Goal: Task Accomplishment & Management: Complete application form

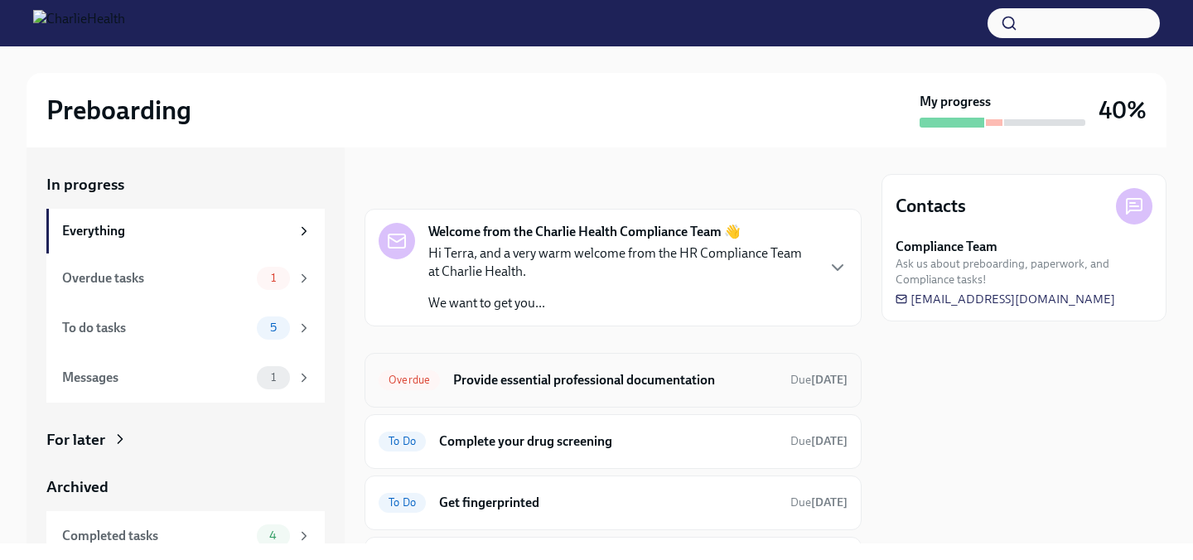
click at [782, 377] on div "Overdue Provide essential professional documentation Due today" at bounding box center [613, 380] width 469 height 27
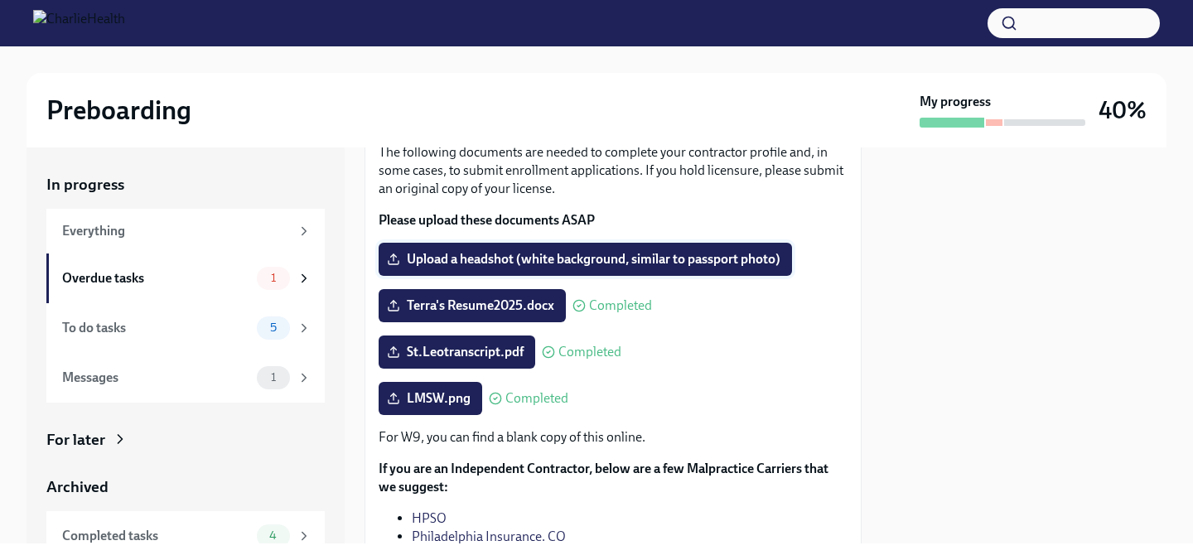
scroll to position [68, 0]
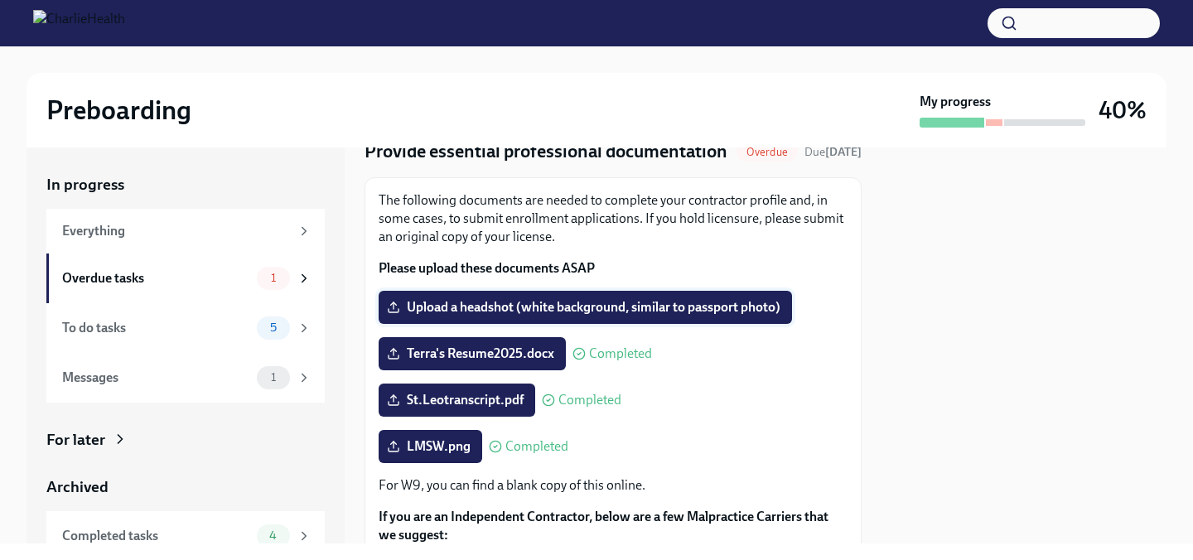
click at [591, 306] on span "Upload a headshot (white background, similar to passport photo)" at bounding box center [585, 307] width 390 height 17
click at [0, 0] on input "Upload a headshot (white background, similar to passport photo)" at bounding box center [0, 0] width 0 height 0
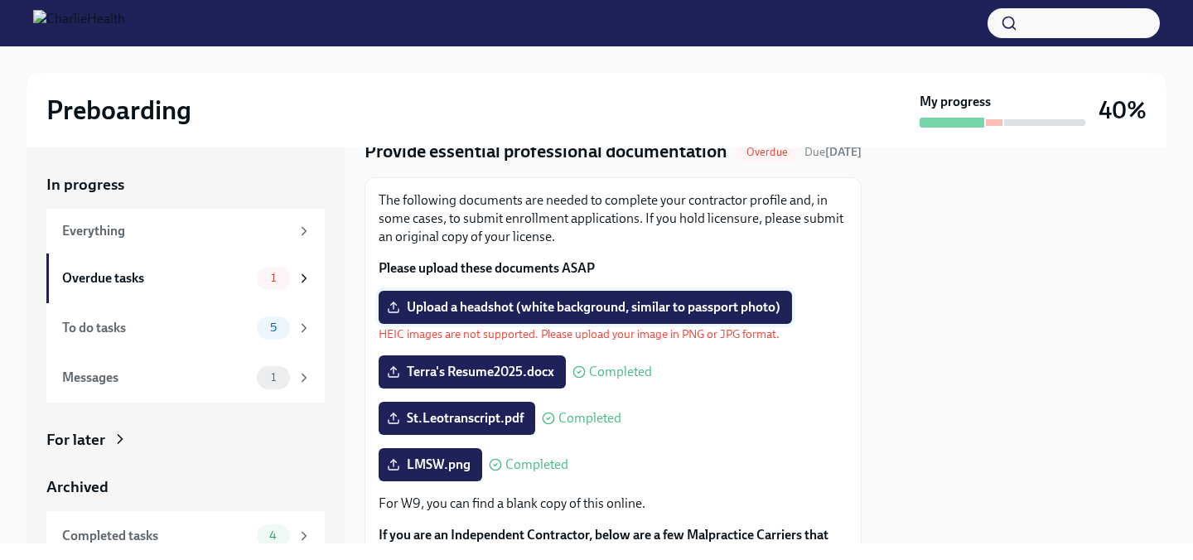
click at [606, 306] on span "Upload a headshot (white background, similar to passport photo)" at bounding box center [585, 307] width 390 height 17
click at [0, 0] on input "Upload a headshot (white background, similar to passport photo)" at bounding box center [0, 0] width 0 height 0
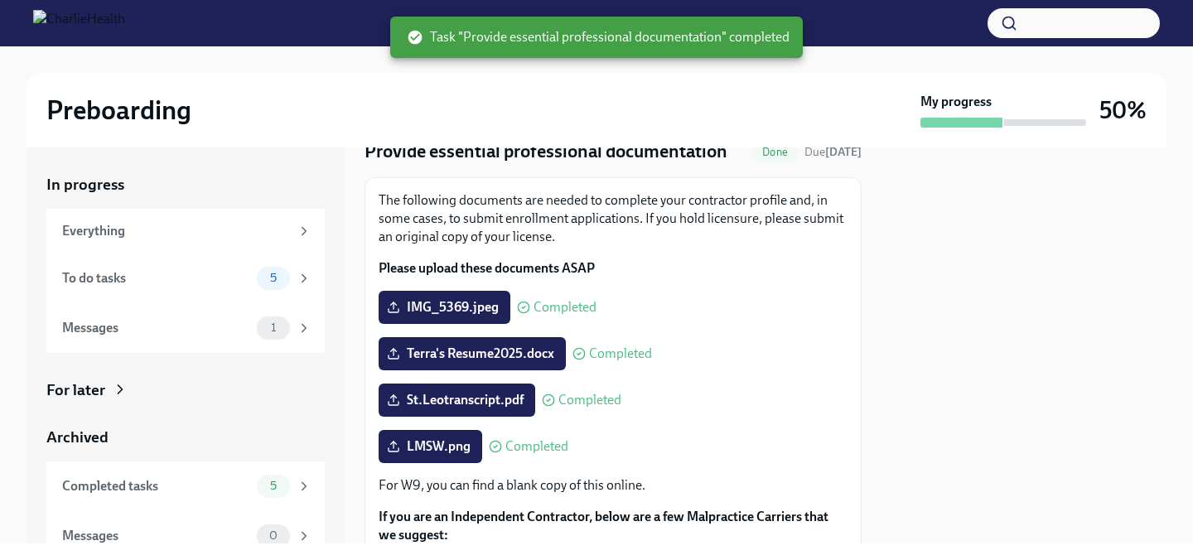
scroll to position [288, 0]
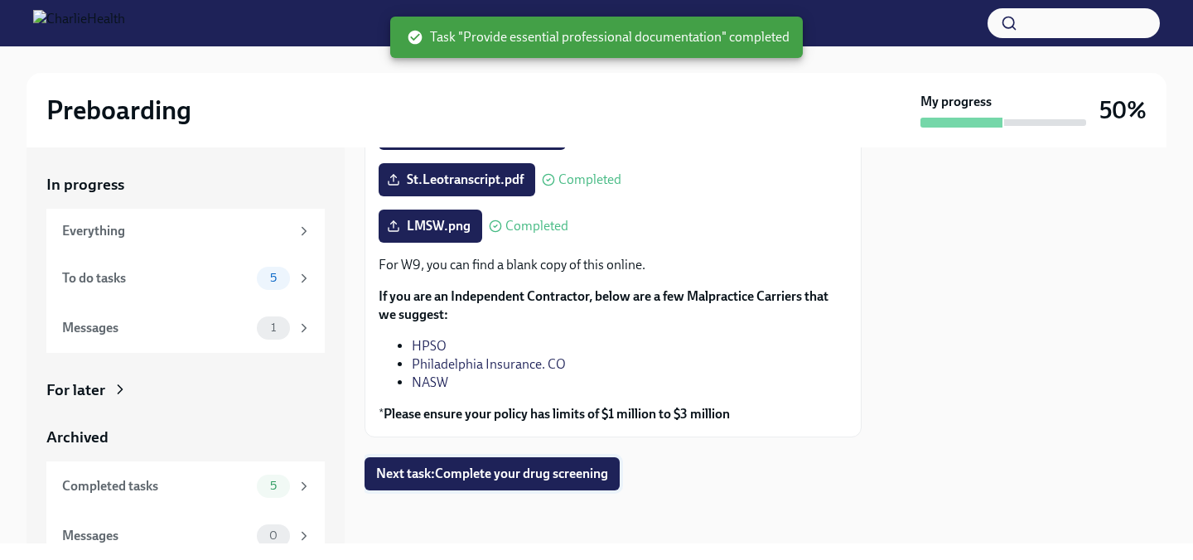
click at [583, 482] on button "Next task : Complete your drug screening" at bounding box center [491, 473] width 255 height 33
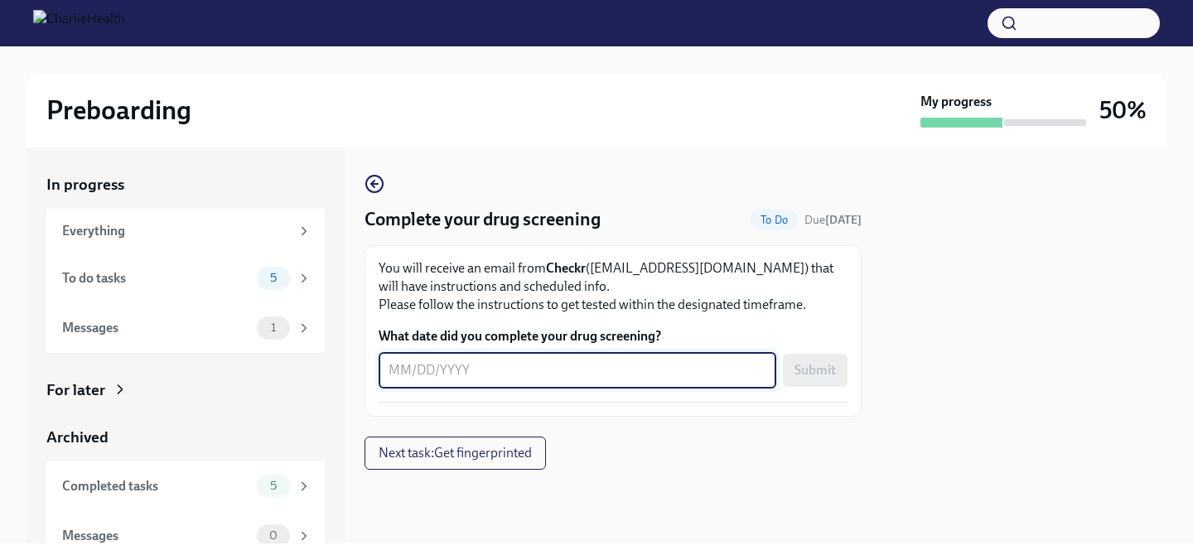
click at [393, 369] on textarea "What date did you complete your drug screening?" at bounding box center [578, 370] width 378 height 20
click at [292, 278] on div "5" at bounding box center [284, 278] width 55 height 23
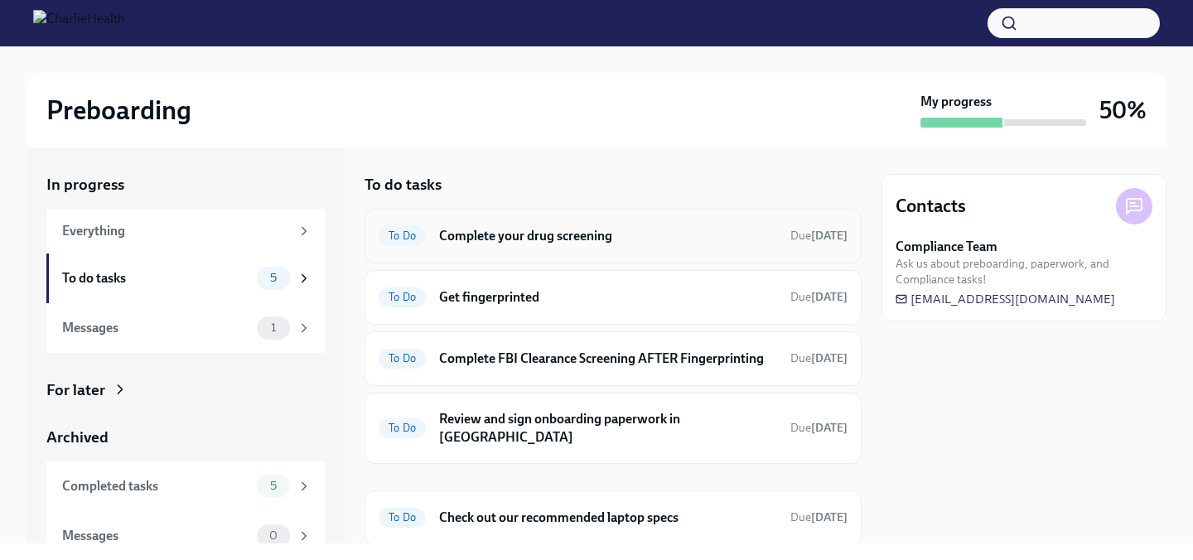
click at [407, 232] on span "To Do" at bounding box center [402, 235] width 47 height 12
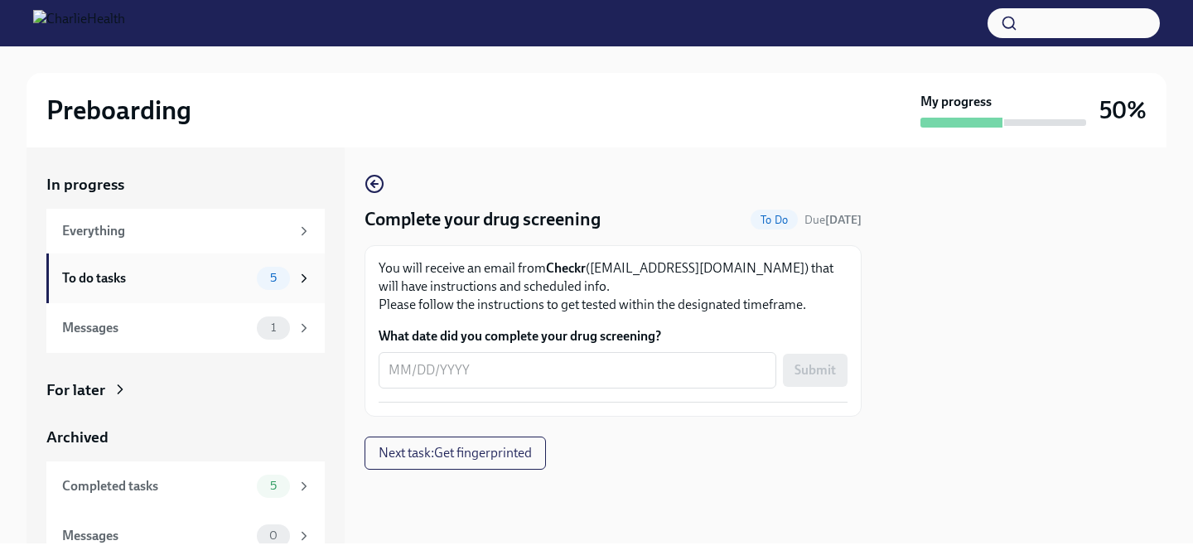
click at [160, 282] on div "To do tasks" at bounding box center [156, 278] width 188 height 18
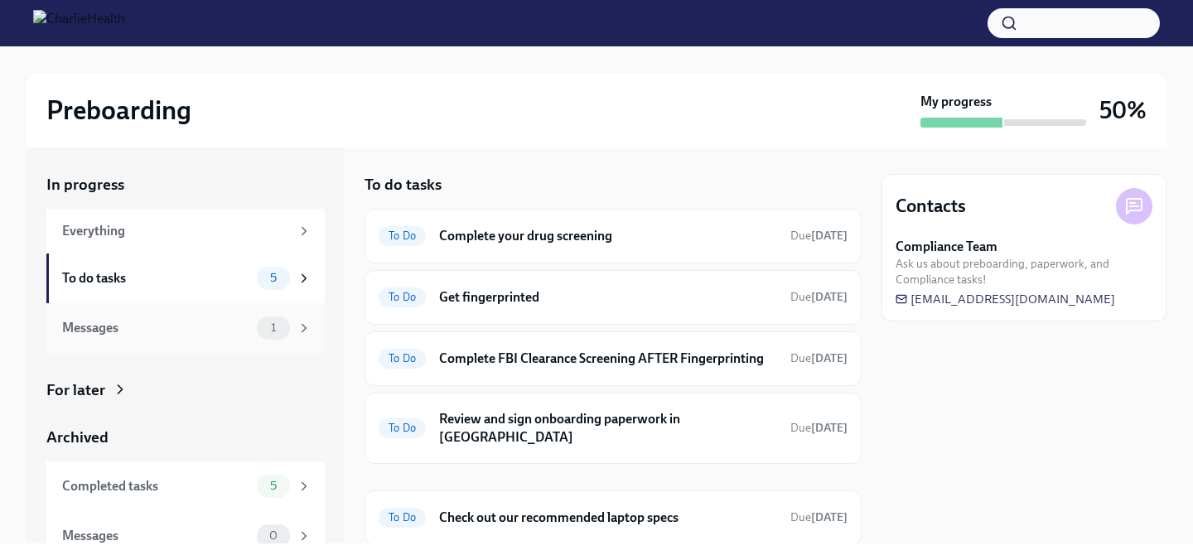
click at [204, 336] on div "Messages" at bounding box center [156, 328] width 188 height 18
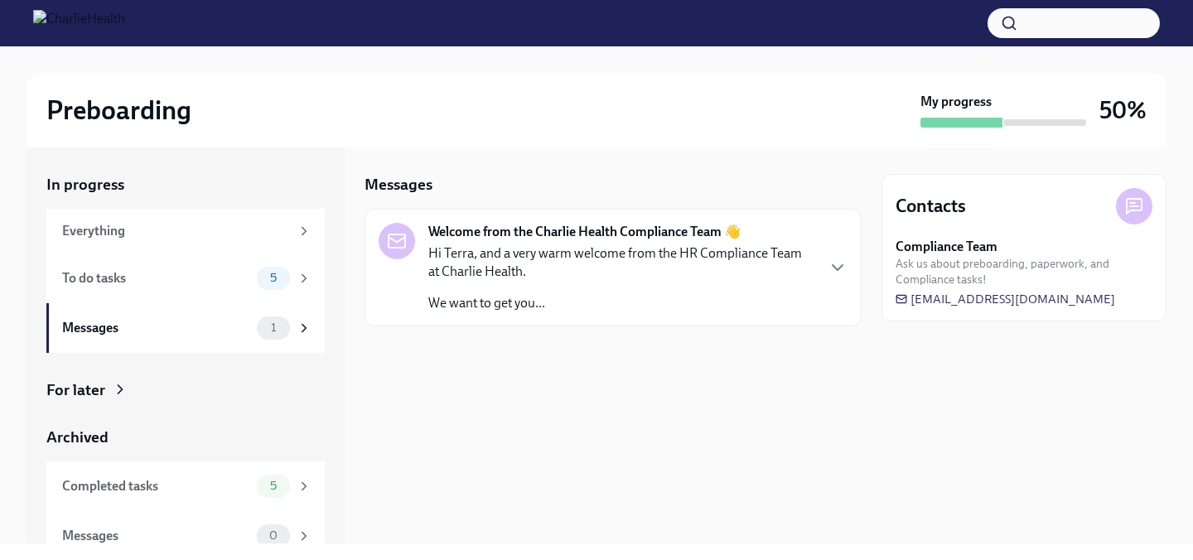
click at [593, 253] on p "Hi Terra, and a very warm welcome from the HR Compliance Team at Charlie Health." at bounding box center [621, 262] width 386 height 36
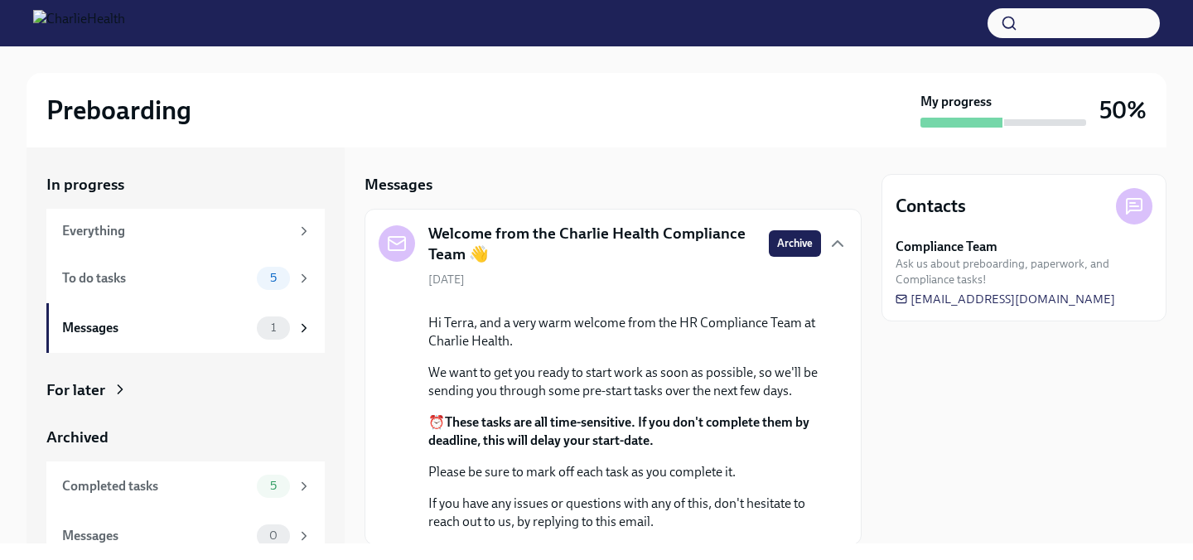
click at [583, 229] on h5 "Welcome from the Charlie Health Compliance Team 👋" at bounding box center [591, 244] width 327 height 42
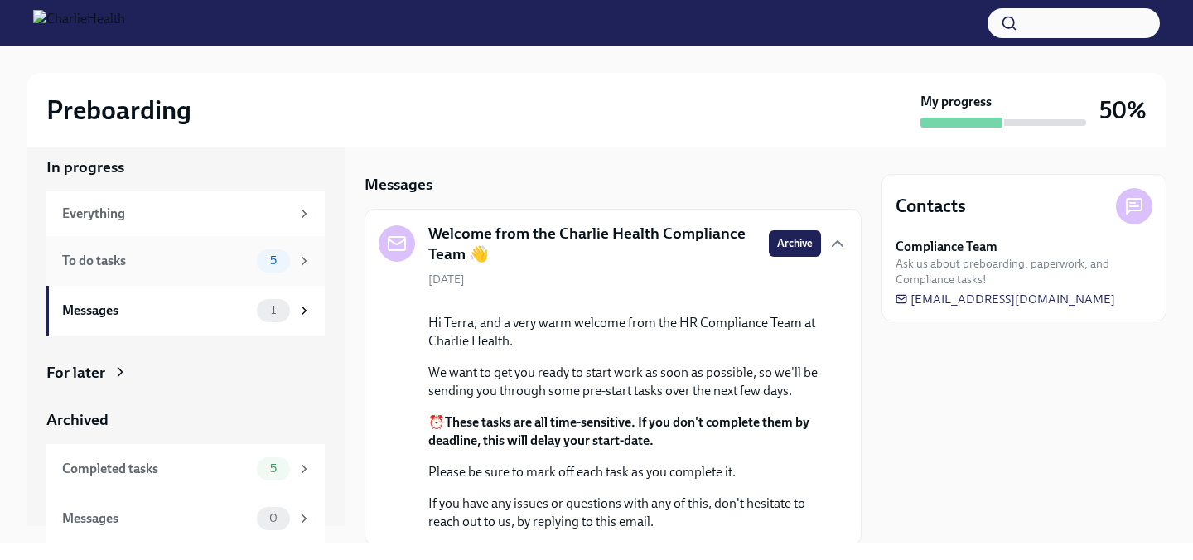
click at [285, 265] on span "5" at bounding box center [273, 260] width 27 height 12
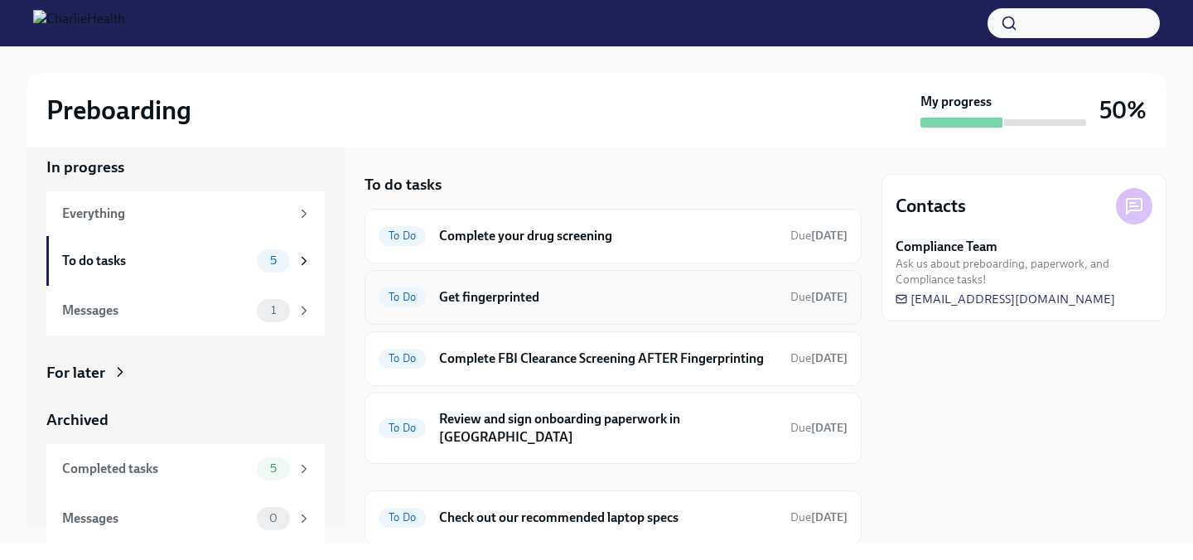
click at [685, 317] on div "To Do Get fingerprinted Due tomorrow" at bounding box center [612, 297] width 497 height 55
click at [565, 240] on h6 "Complete your drug screening" at bounding box center [608, 236] width 338 height 18
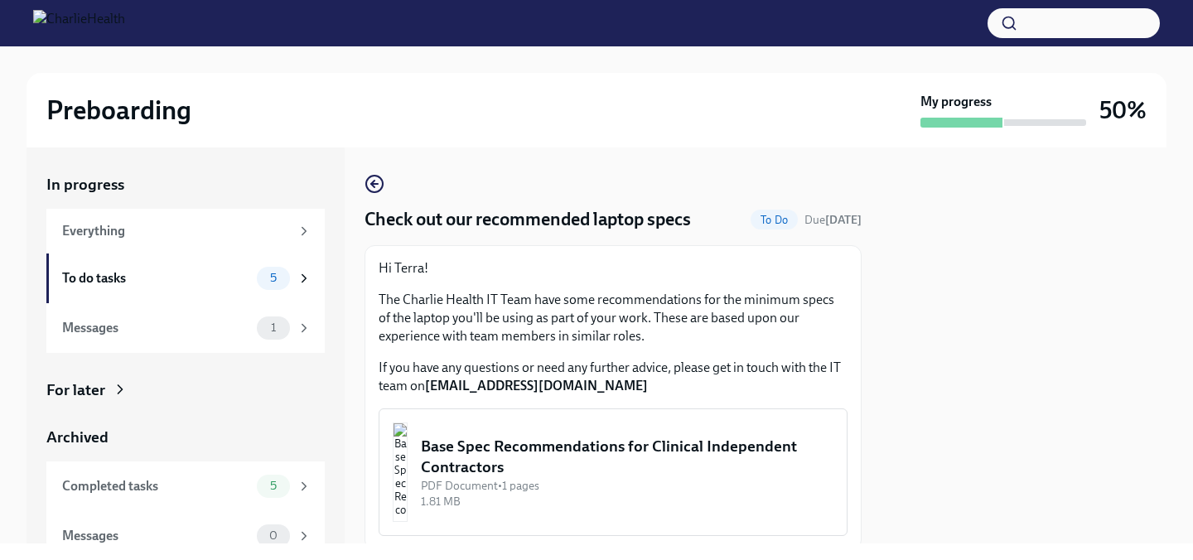
scroll to position [60, 0]
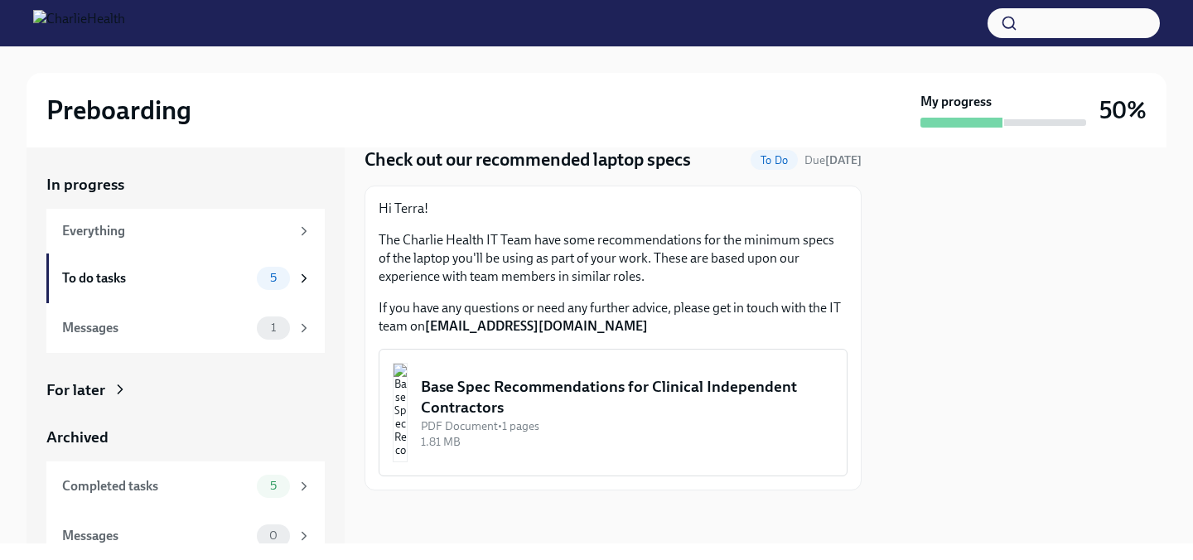
click at [605, 399] on div "Base Spec Recommendations for Clinical Independent Contractors" at bounding box center [627, 397] width 413 height 42
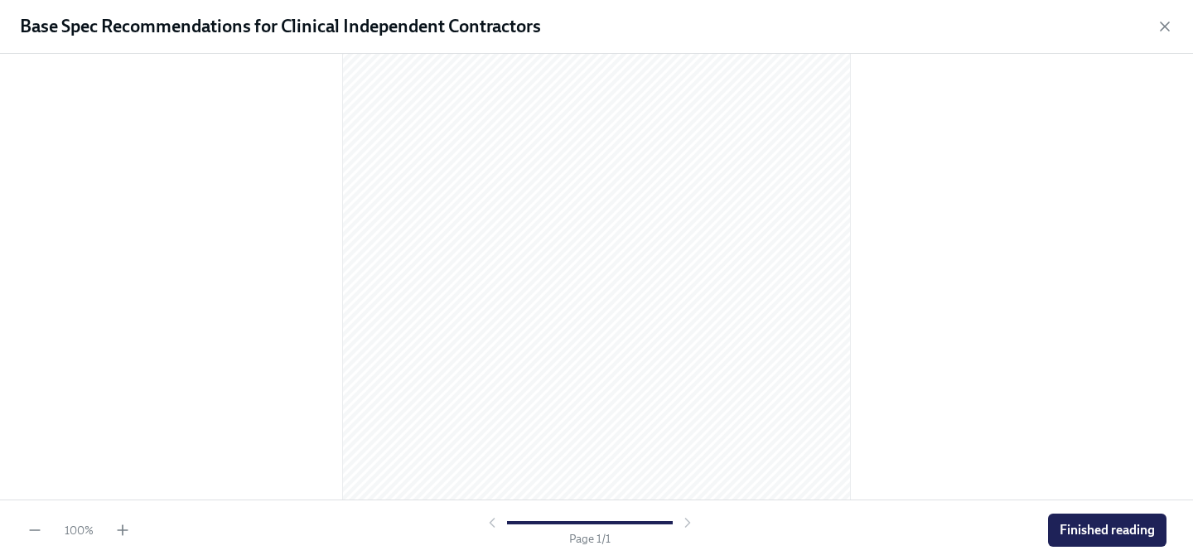
scroll to position [239, 0]
click at [1088, 530] on span "Finished reading" at bounding box center [1107, 530] width 95 height 17
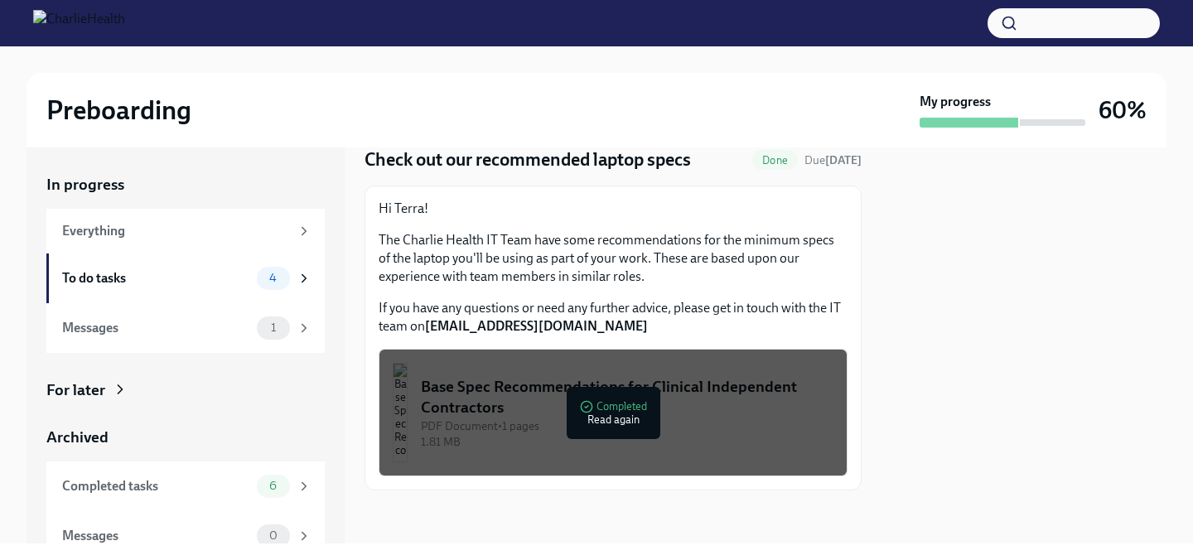
click at [615, 416] on div "Base Spec Recommendations for Clinical Independent Contractors" at bounding box center [627, 397] width 413 height 42
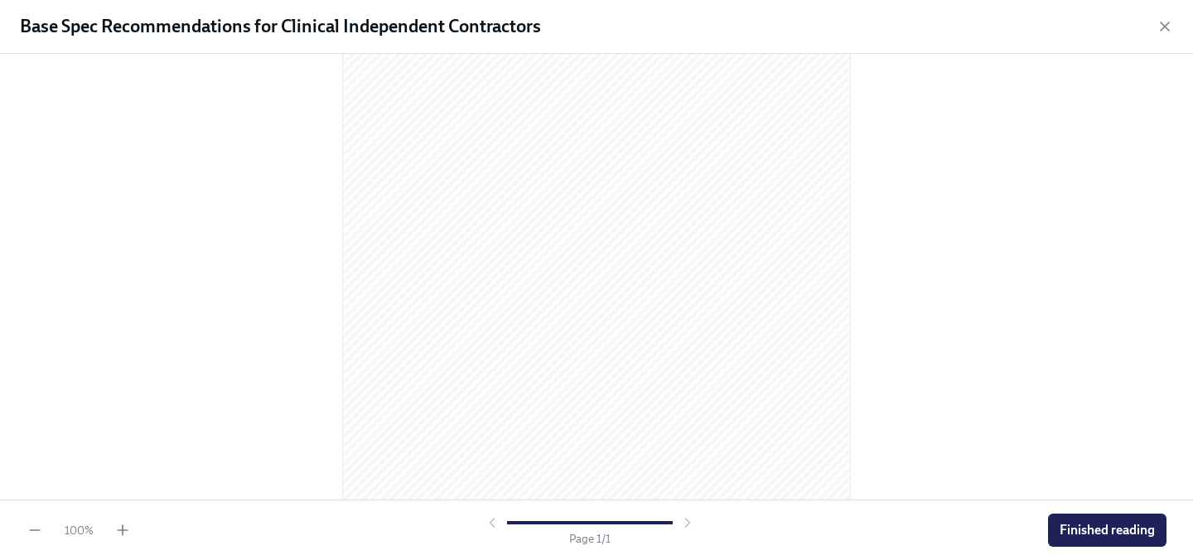
scroll to position [128, 0]
